Goal: Complete application form

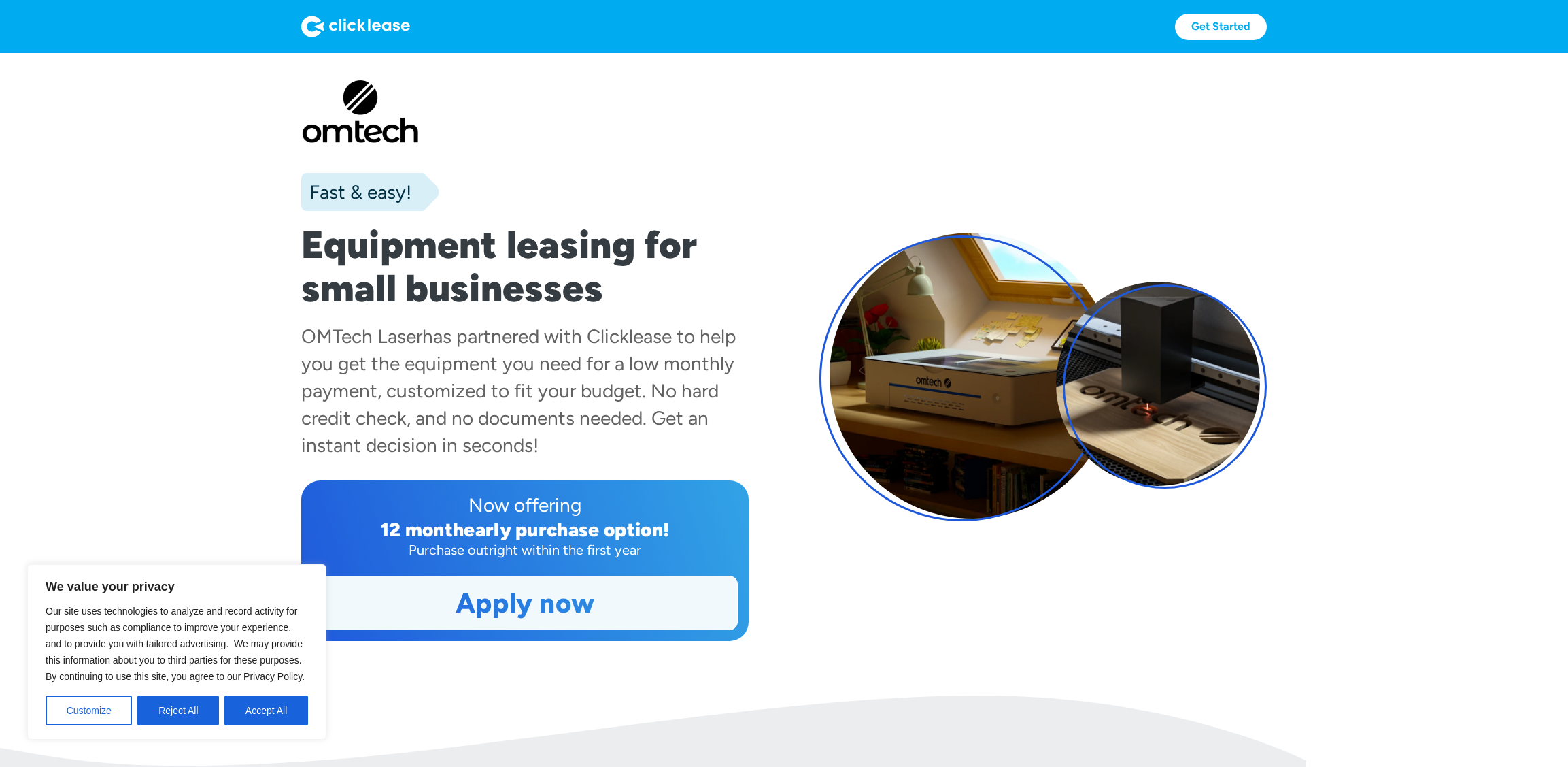
click at [560, 609] on link "Apply now" at bounding box center [524, 602] width 424 height 53
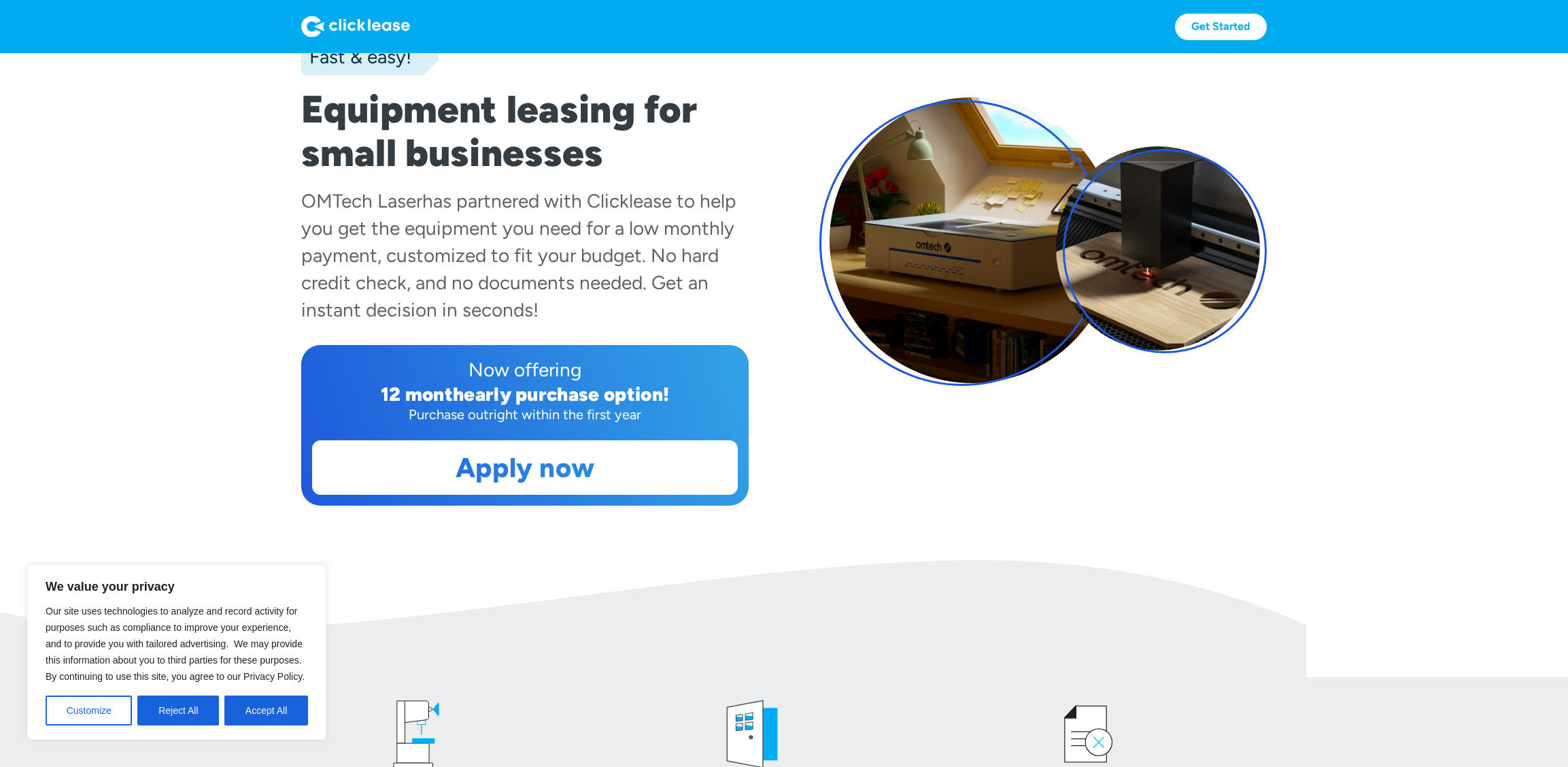
scroll to position [136, 0]
